Goal: Task Accomplishment & Management: Use online tool/utility

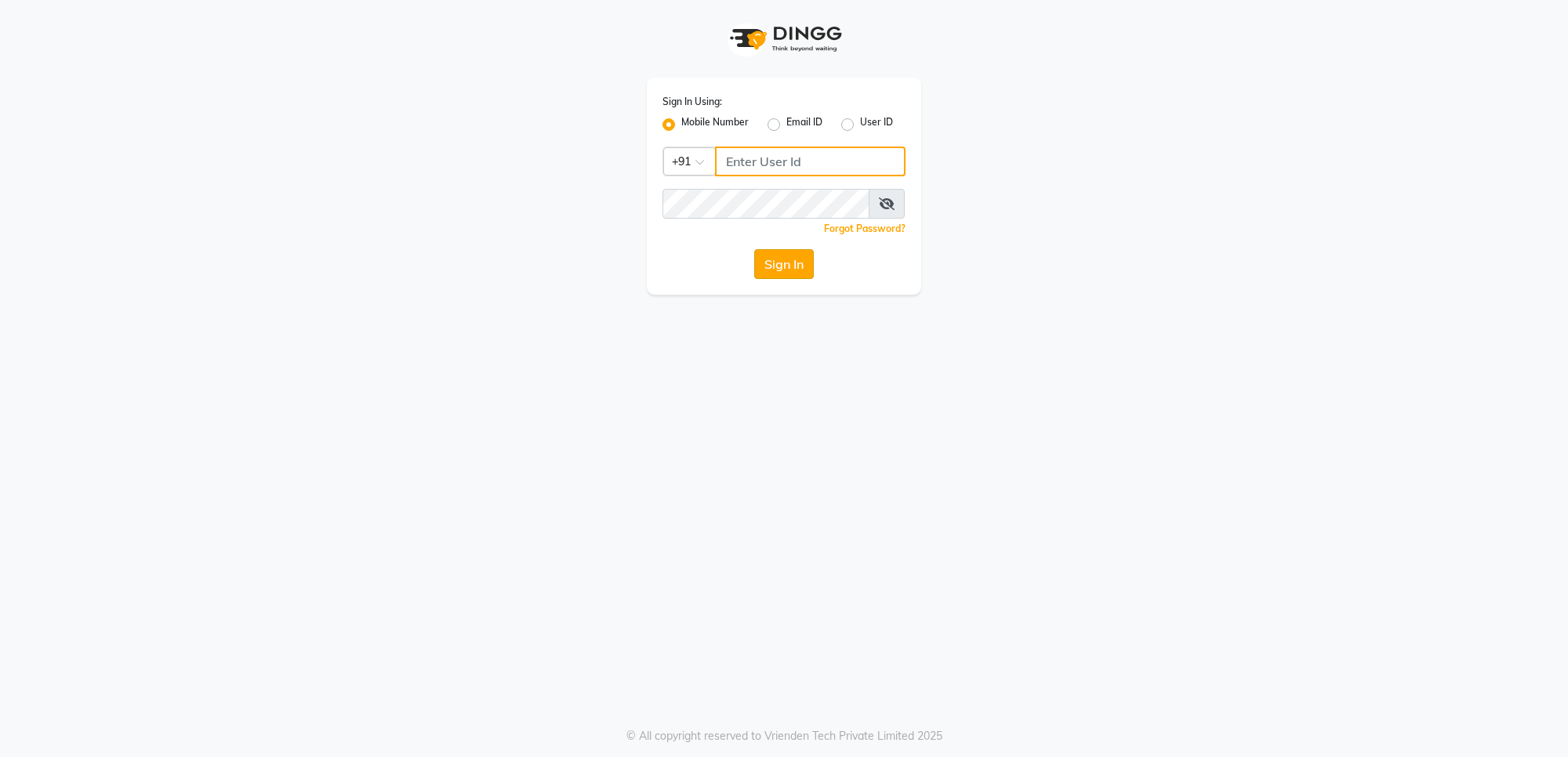
type input "7559110967"
click at [788, 264] on button "Sign In" at bounding box center [784, 264] width 59 height 30
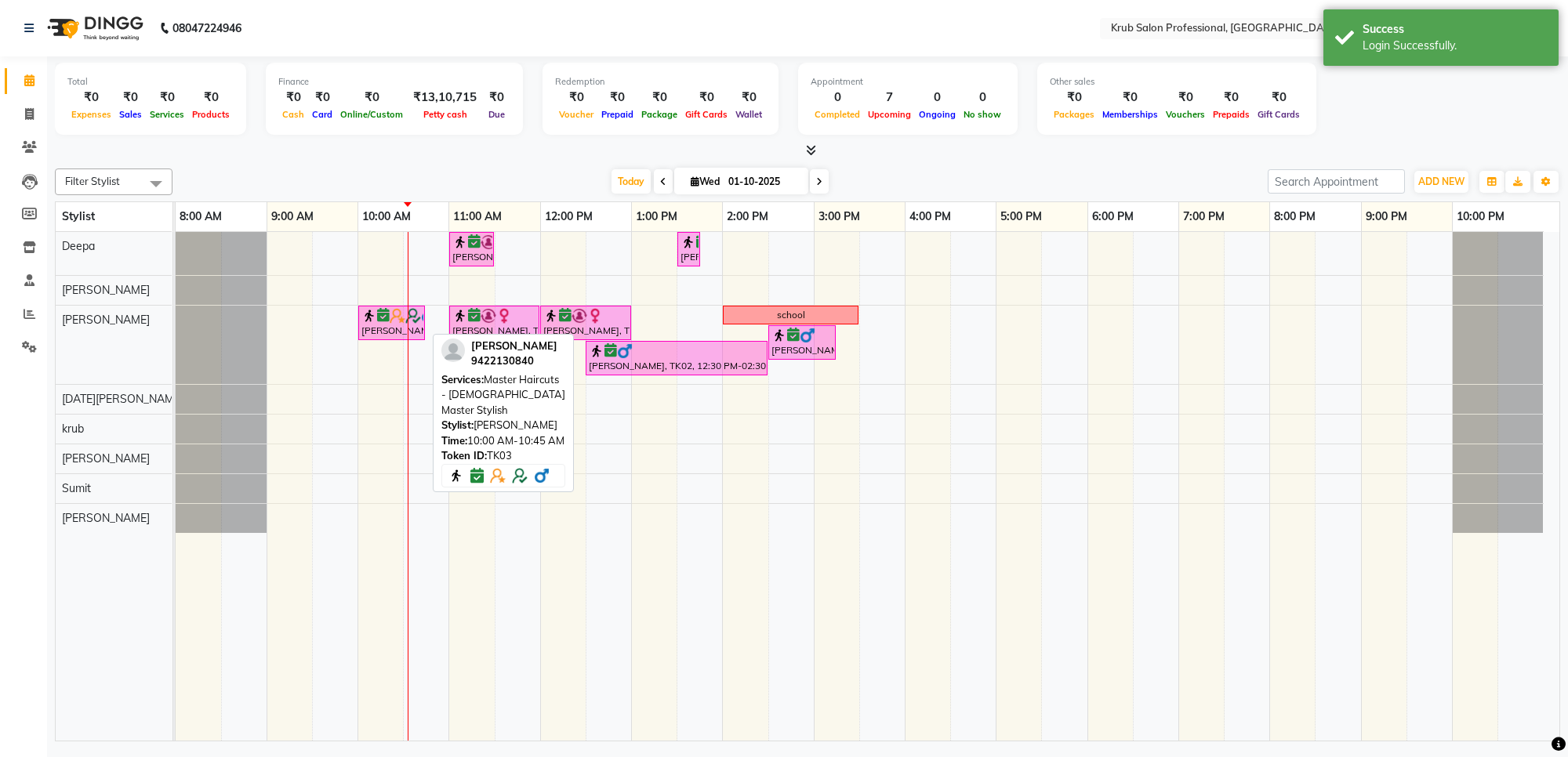
click at [396, 323] on div "[PERSON_NAME], TK03, 10:00 AM-10:45 AM, Master Haircuts - [DEMOGRAPHIC_DATA] Ma…" at bounding box center [392, 323] width 63 height 30
select select "6"
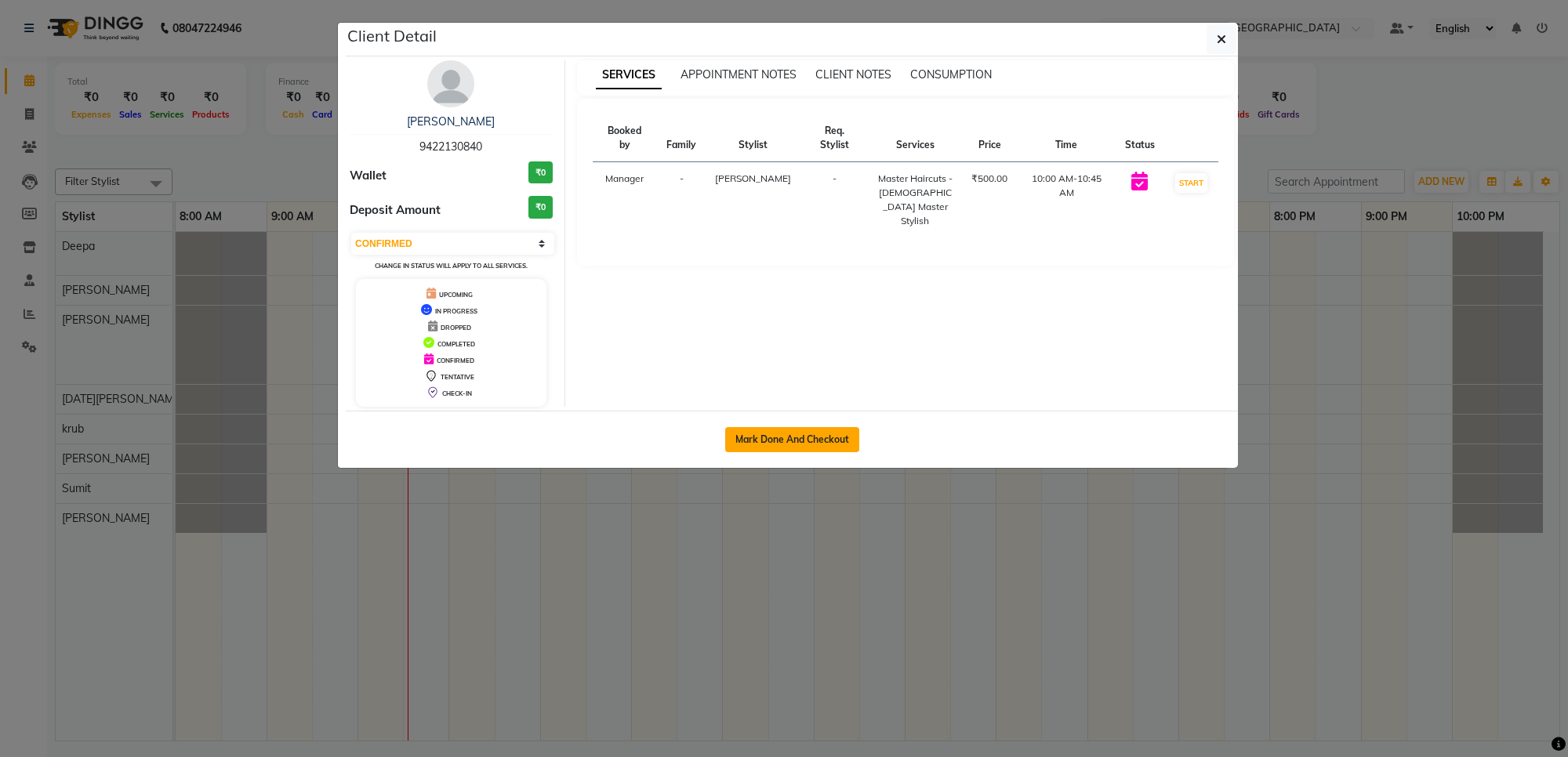
click at [792, 432] on button "Mark Done And Checkout" at bounding box center [793, 439] width 134 height 25
select select "7490"
select select "service"
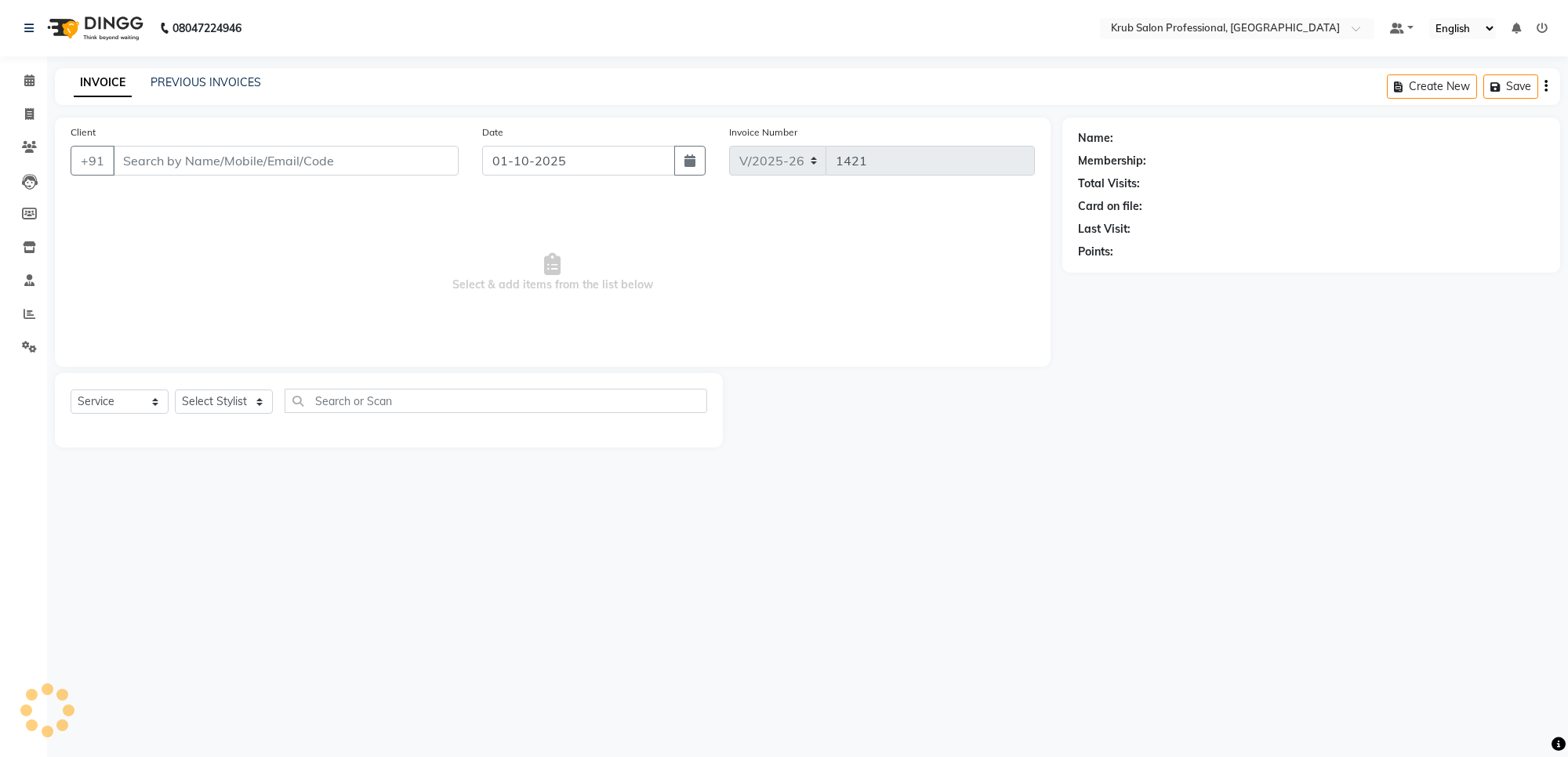
type input "9422130840"
select select "66028"
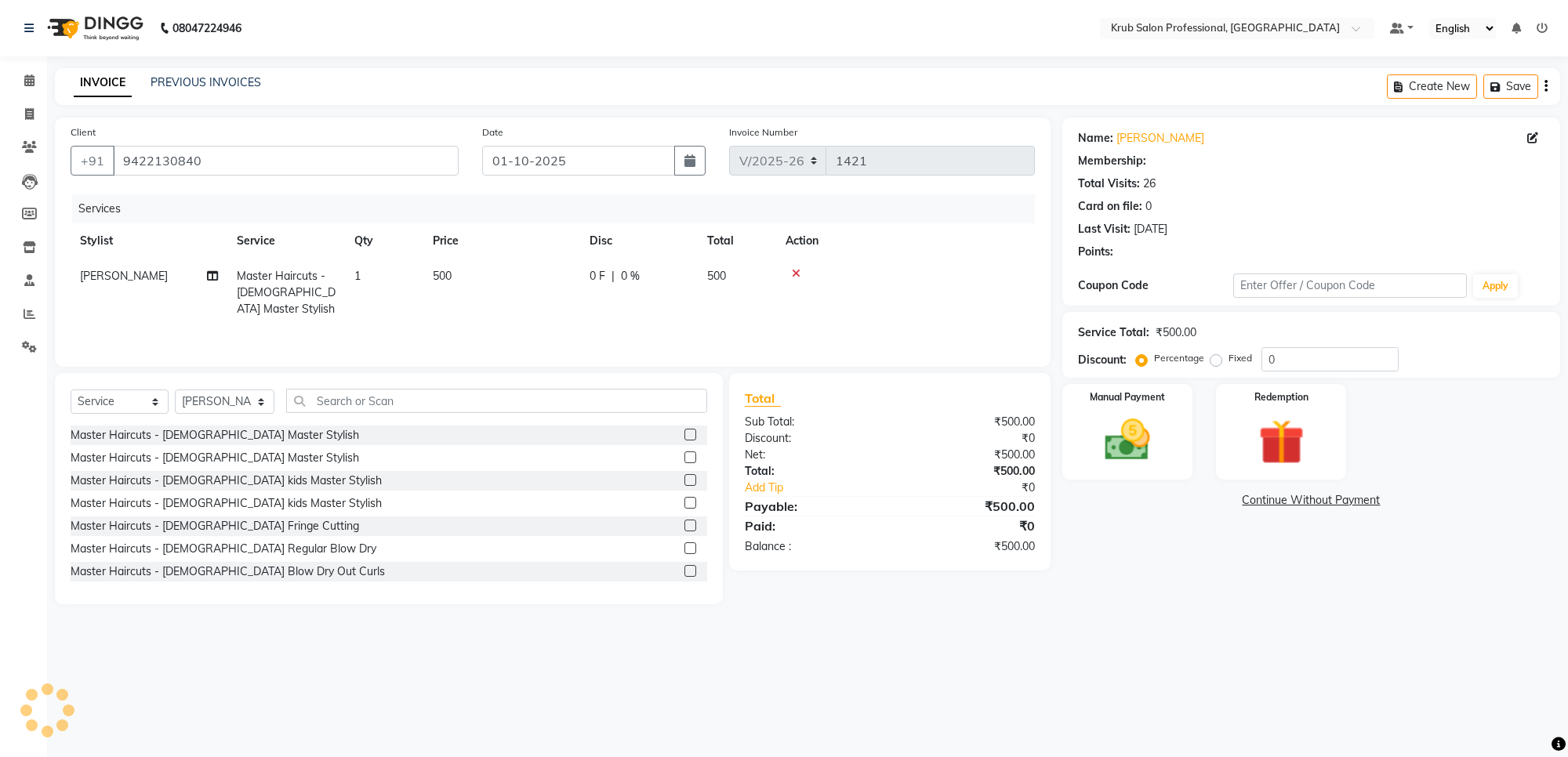
select select "1: Object"
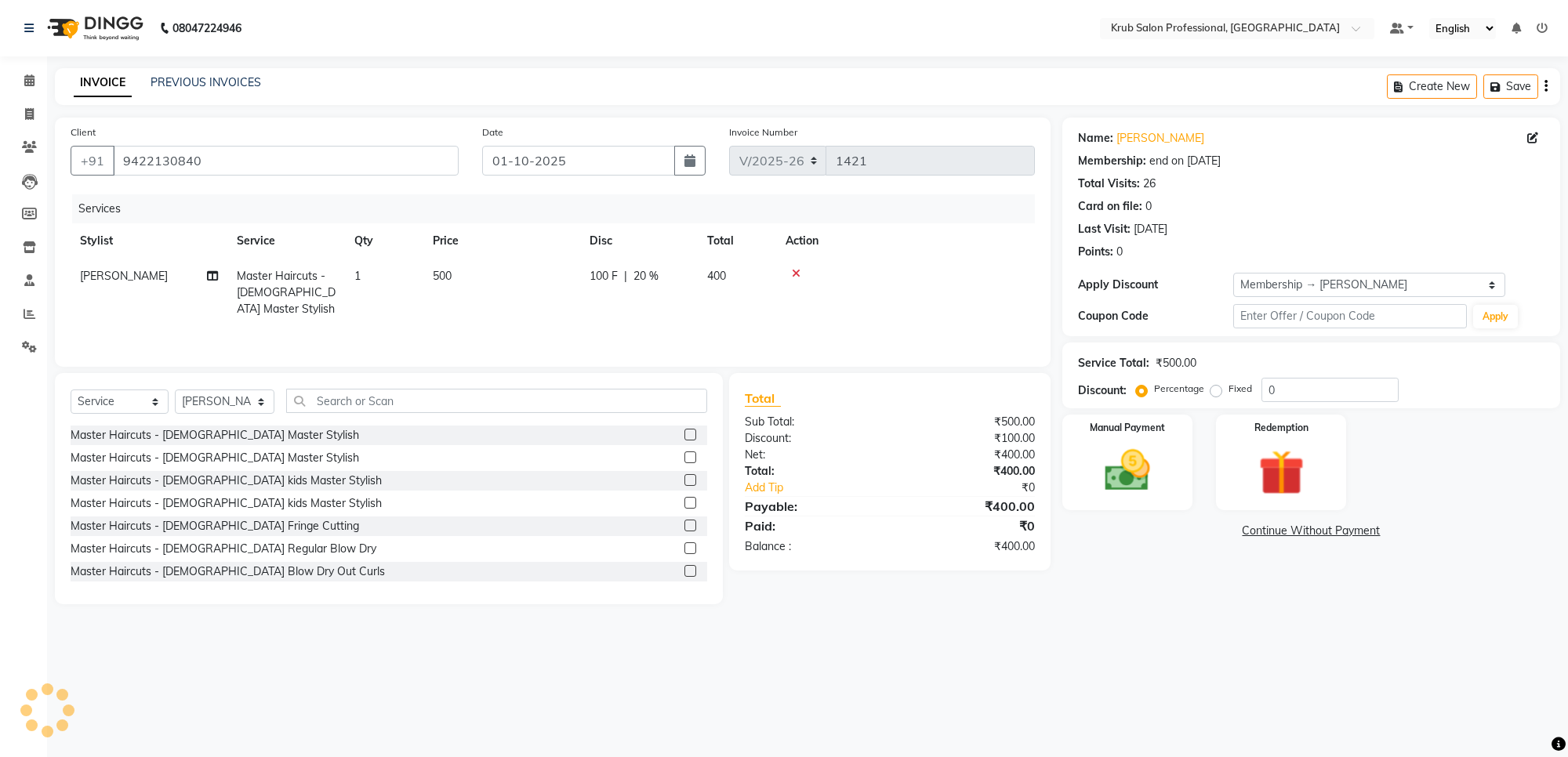
type input "20"
click at [1118, 453] on img at bounding box center [1127, 471] width 77 height 55
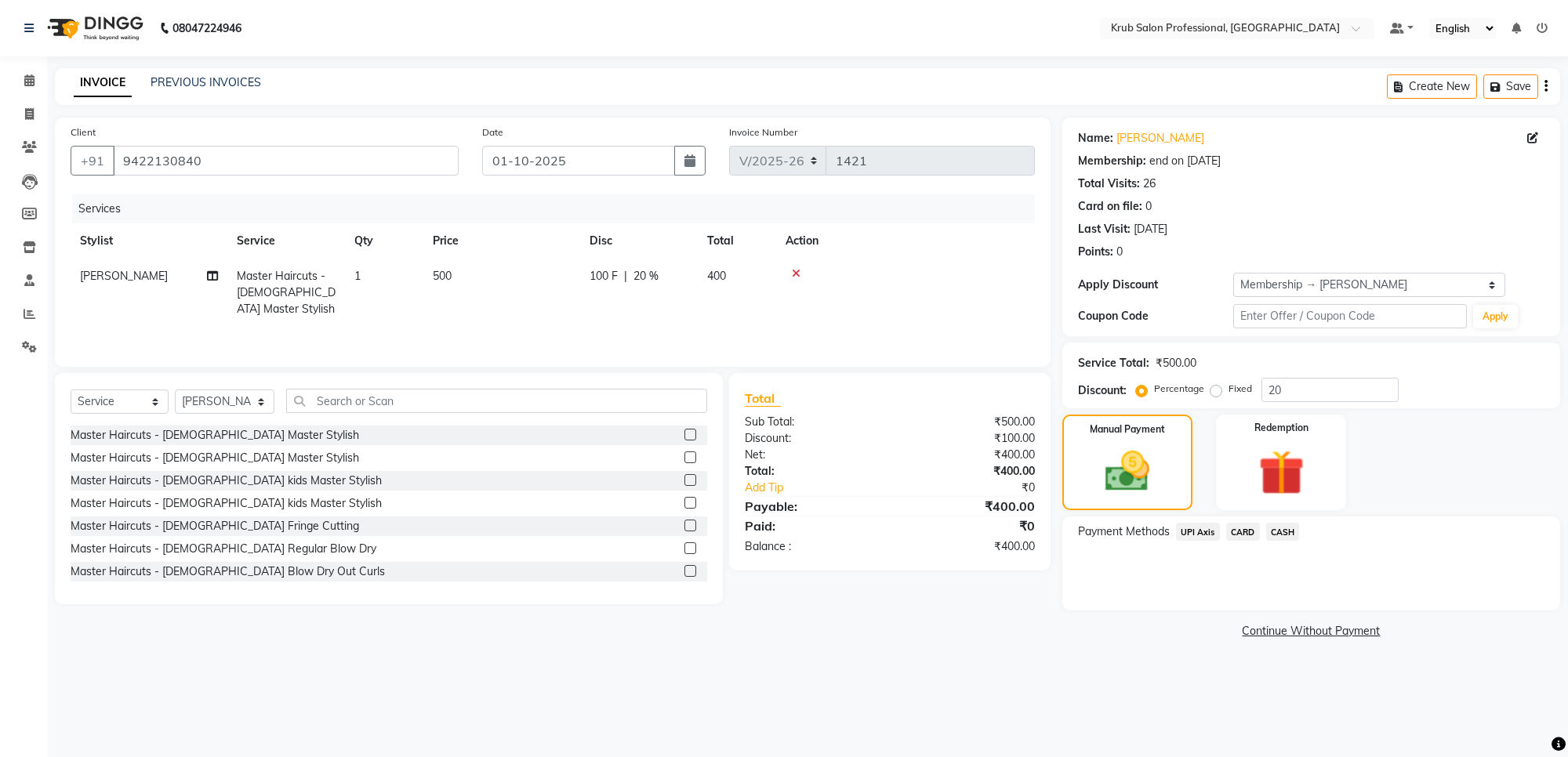
click at [1274, 529] on span "CASH" at bounding box center [1283, 532] width 34 height 18
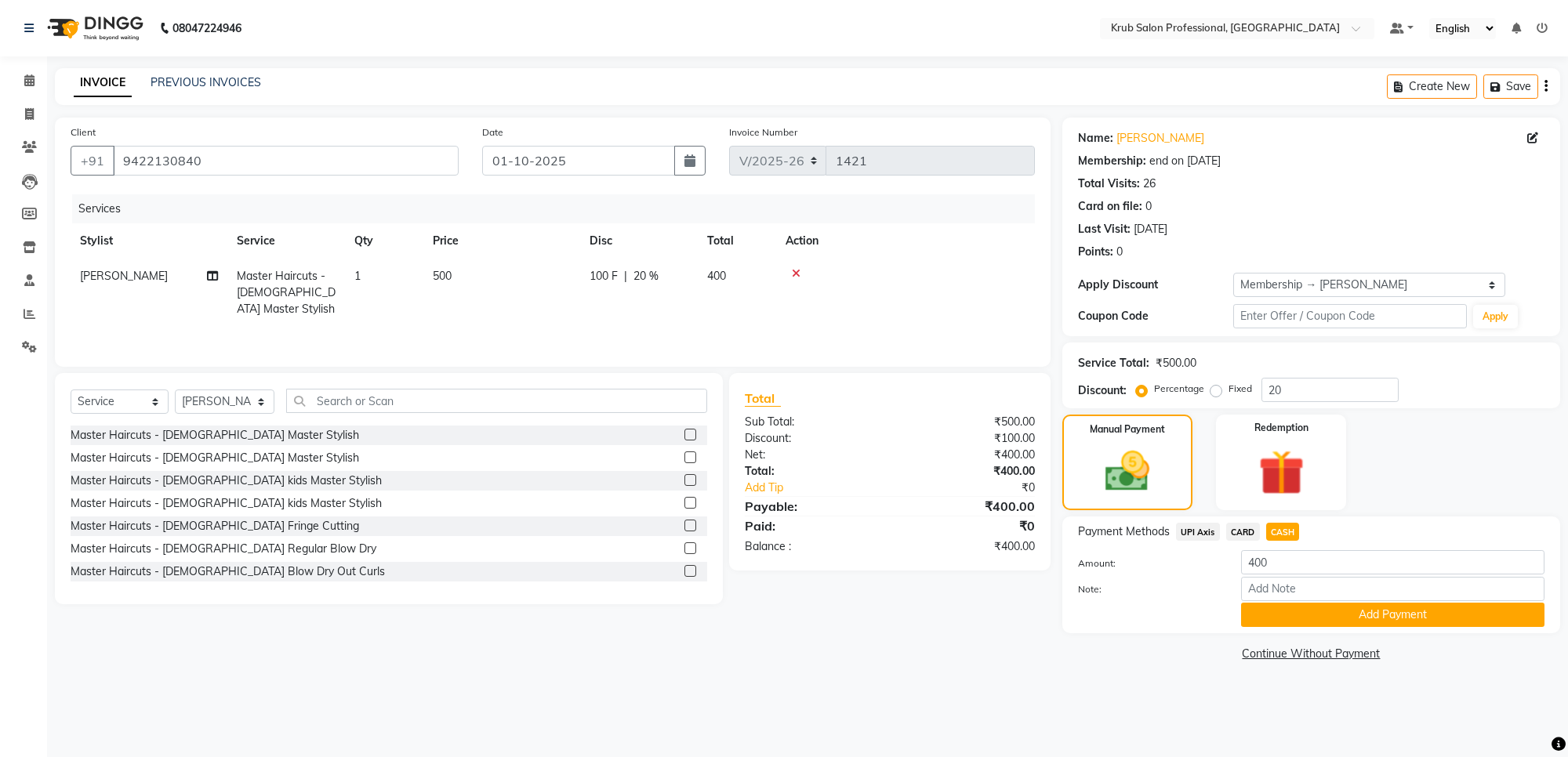
click at [1386, 605] on button "Add Payment" at bounding box center [1392, 615] width 304 height 25
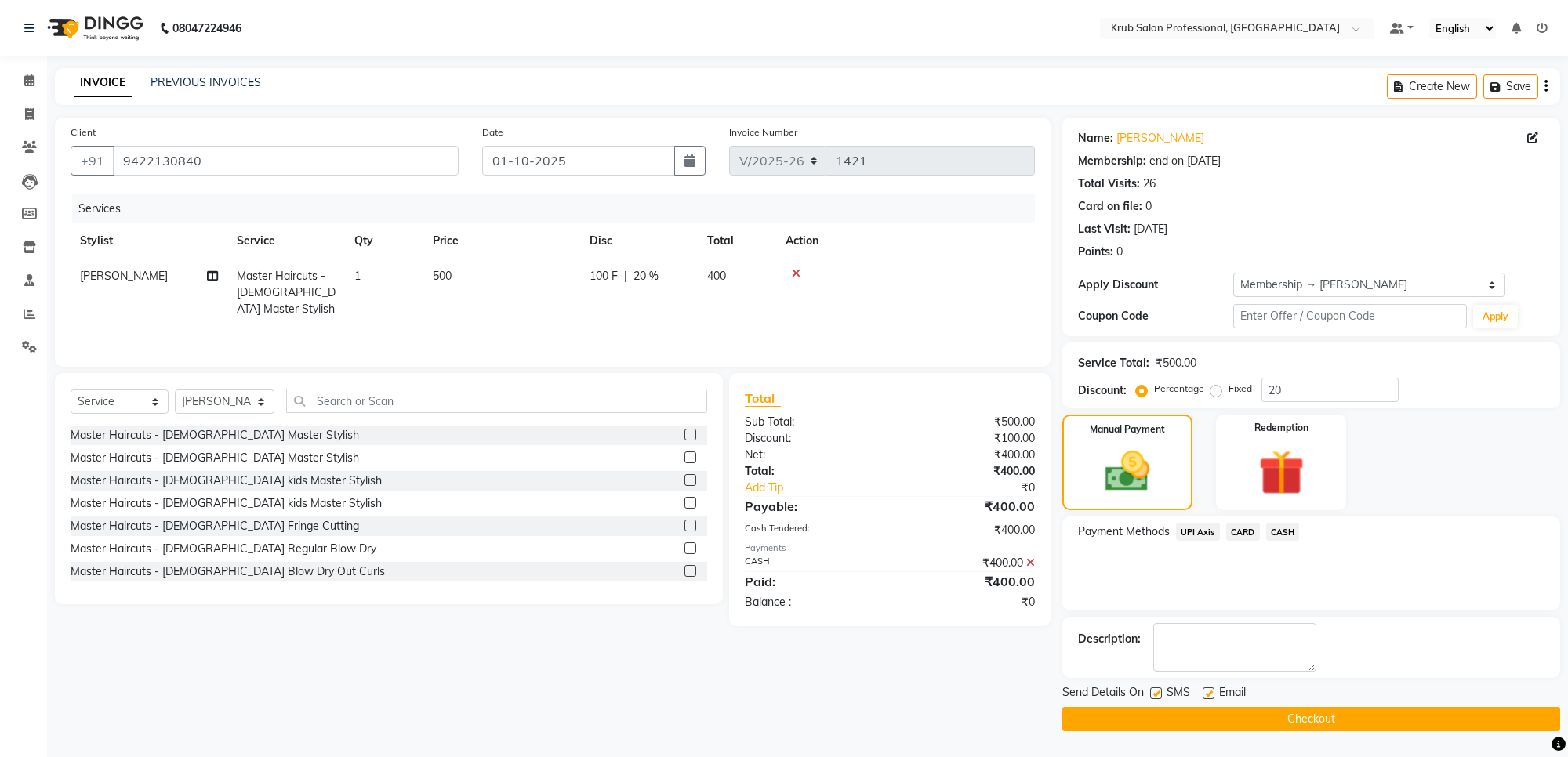
click at [1209, 695] on label at bounding box center [1208, 693] width 12 height 12
click at [1209, 695] on input "checkbox" at bounding box center [1207, 694] width 10 height 10
checkbox input "false"
click at [1248, 721] on button "Checkout" at bounding box center [1311, 718] width 498 height 25
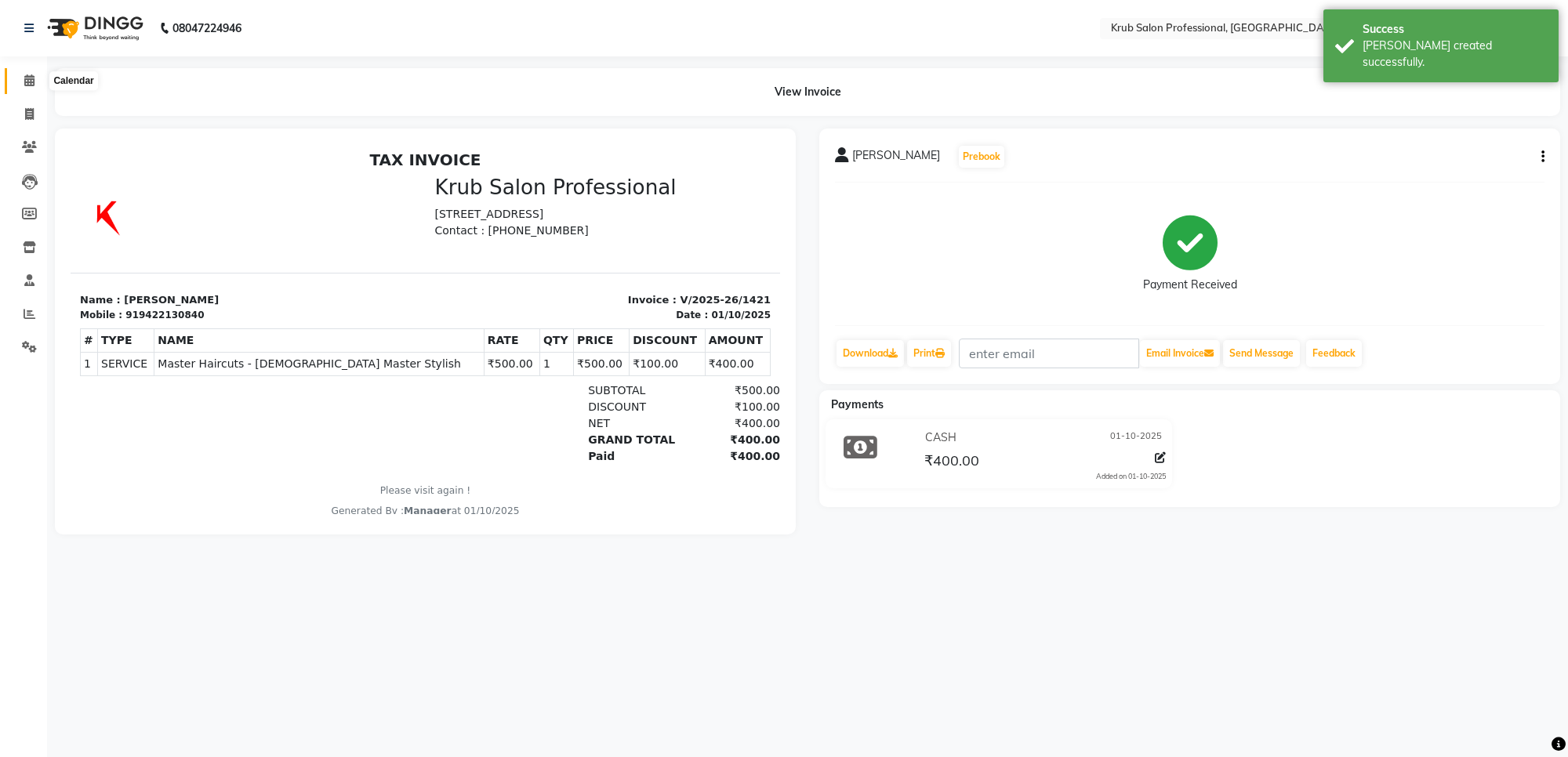
click at [21, 83] on span at bounding box center [30, 81] width 28 height 18
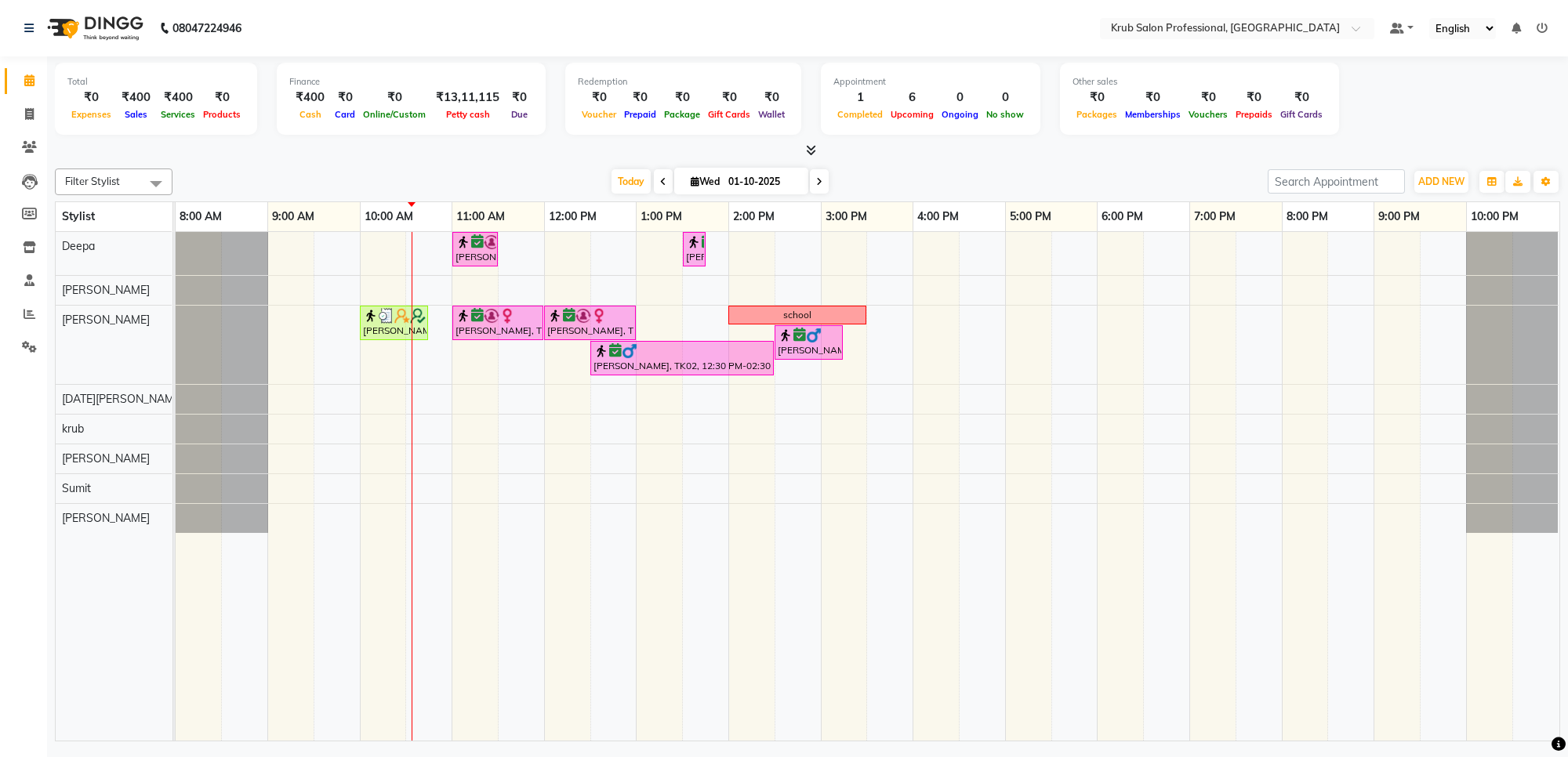
click at [816, 181] on icon at bounding box center [819, 182] width 6 height 10
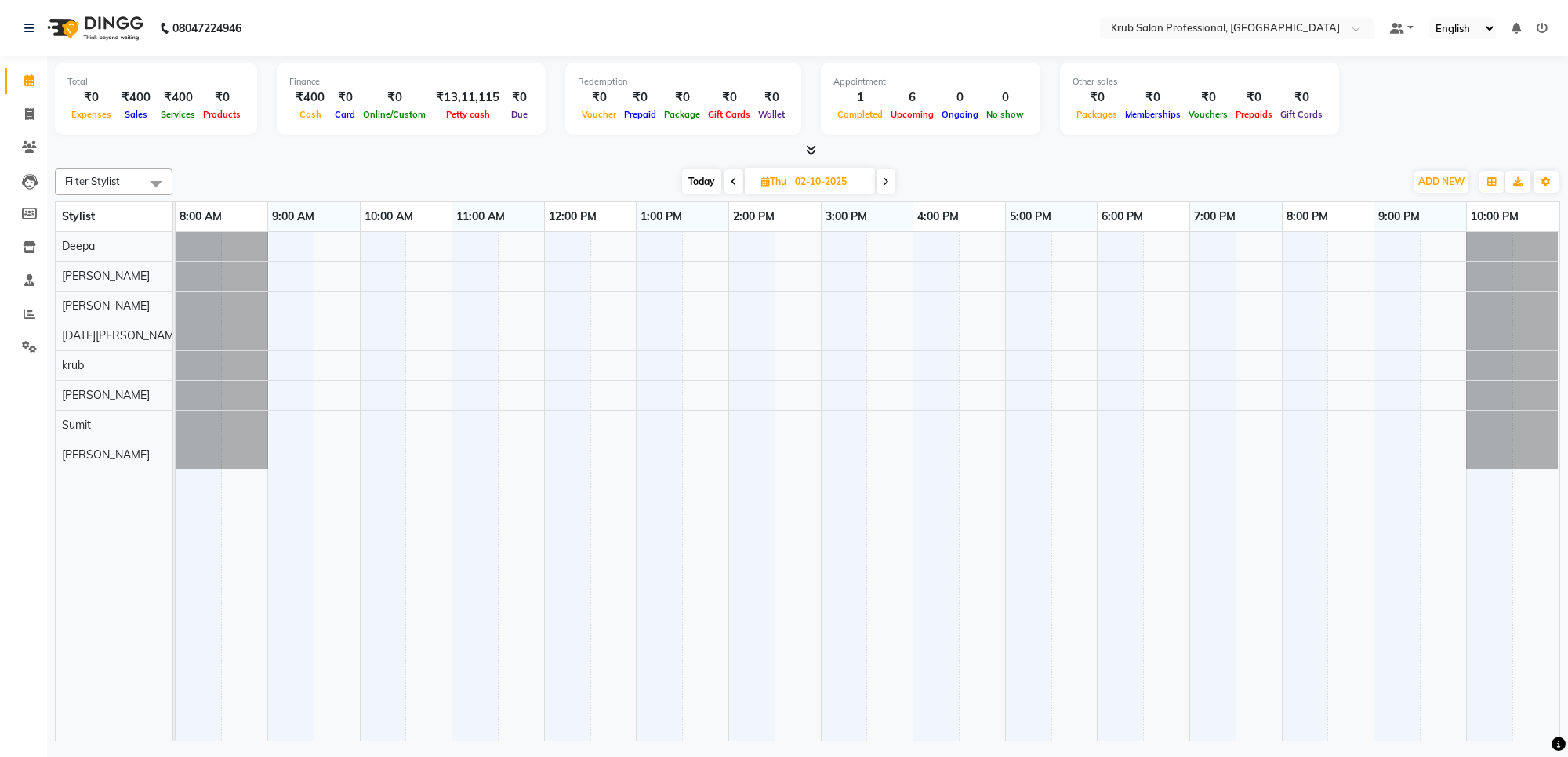
click at [882, 186] on span at bounding box center [886, 181] width 19 height 25
click at [699, 184] on span "Today" at bounding box center [704, 181] width 40 height 25
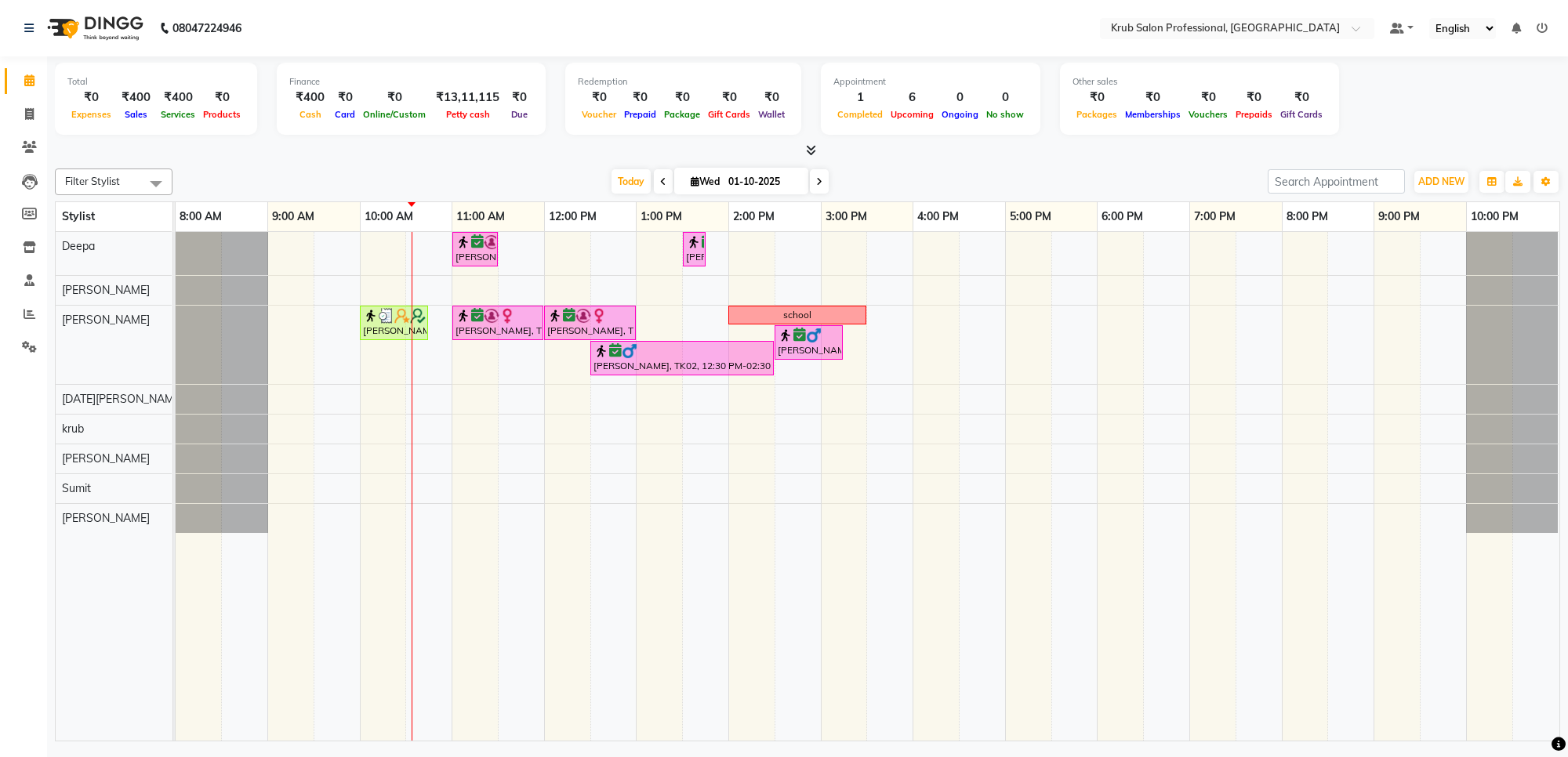
click at [818, 174] on span at bounding box center [819, 181] width 19 height 25
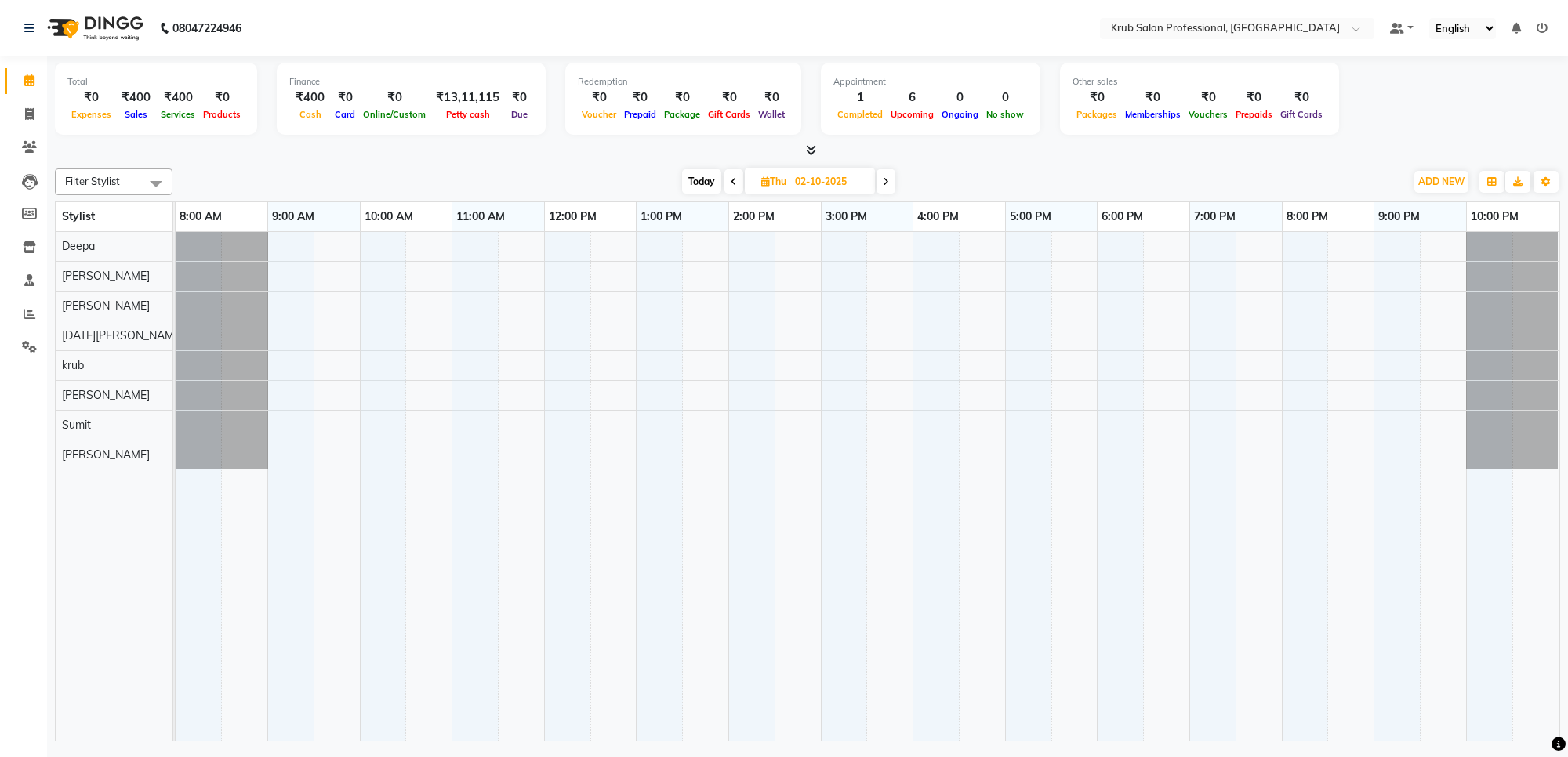
click at [731, 187] on icon at bounding box center [734, 182] width 6 height 10
type input "01-10-2025"
